Goal: Task Accomplishment & Management: Manage account settings

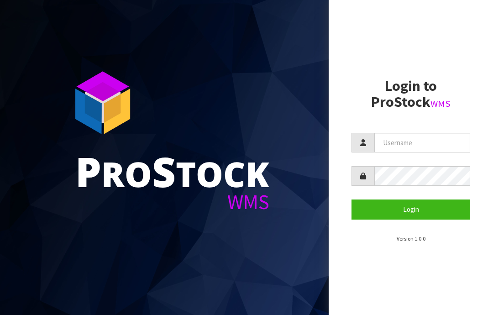
click at [396, 140] on input "text" at bounding box center [423, 143] width 96 height 20
type input "JGBIMPORTS"
click at [414, 211] on button "Login" at bounding box center [411, 210] width 119 height 20
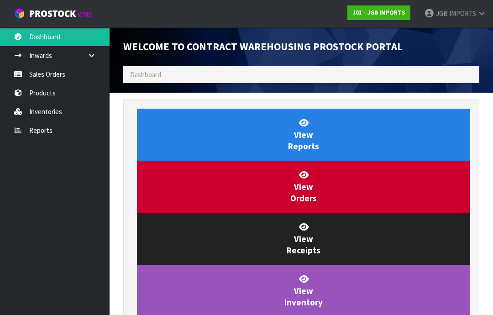
scroll to position [538, 370]
click at [37, 69] on link "Sales Orders" at bounding box center [55, 74] width 110 height 19
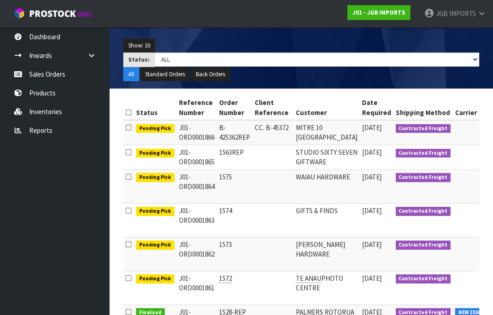
scroll to position [125, 0]
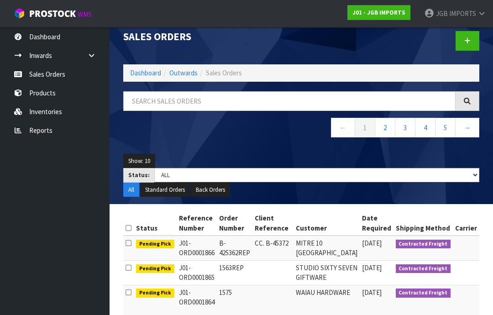
click at [453, 15] on span "IMPORTS" at bounding box center [462, 13] width 27 height 9
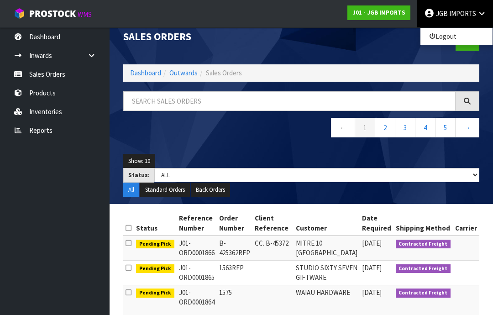
click at [447, 36] on link "Logout" at bounding box center [457, 36] width 72 height 12
